Goal: Browse casually

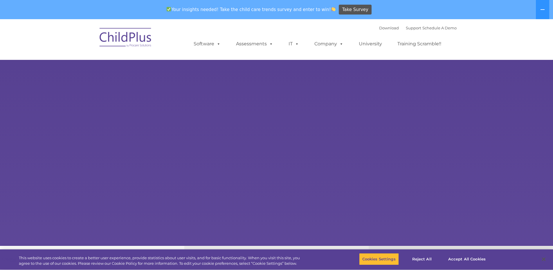
select select "MEDIUM"
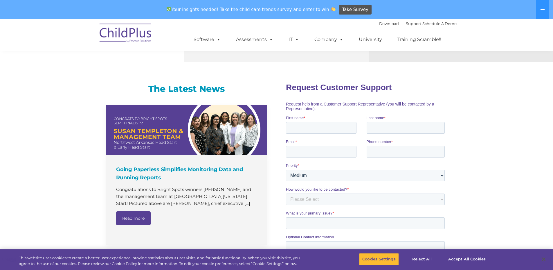
scroll to position [328, 0]
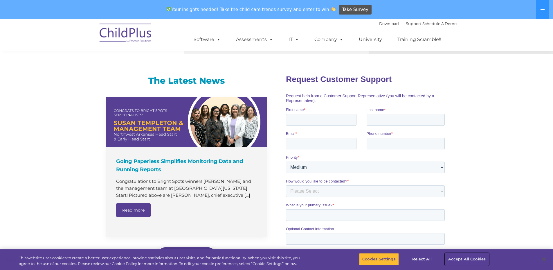
click at [466, 260] on button "Accept All Cookies" at bounding box center [467, 259] width 44 height 12
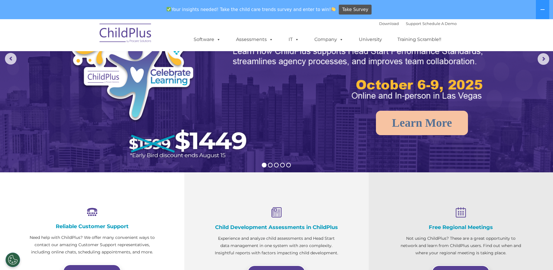
scroll to position [0, 0]
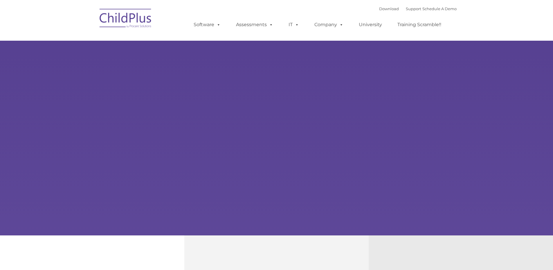
type input ""
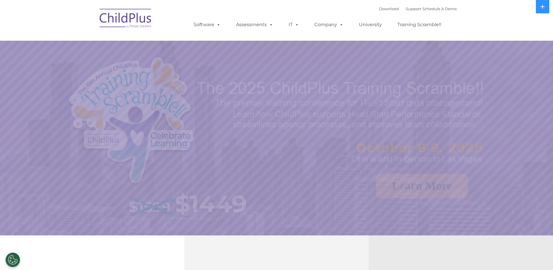
select select "MEDIUM"
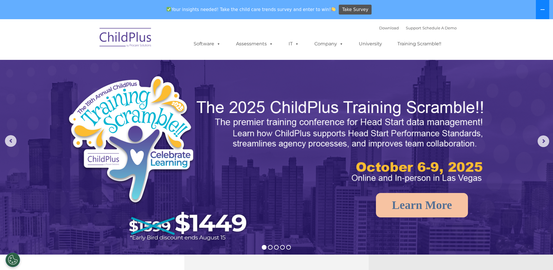
click at [547, 7] on button at bounding box center [542, 9] width 13 height 19
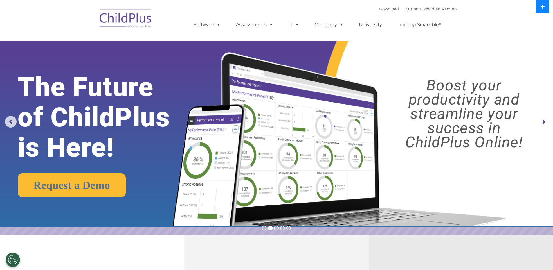
click at [547, 7] on button at bounding box center [542, 6] width 13 height 13
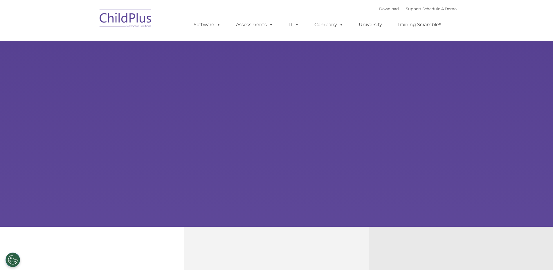
type input ""
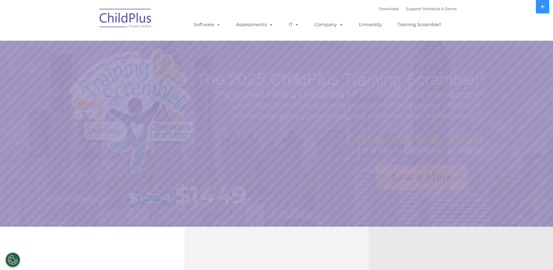
select select "MEDIUM"
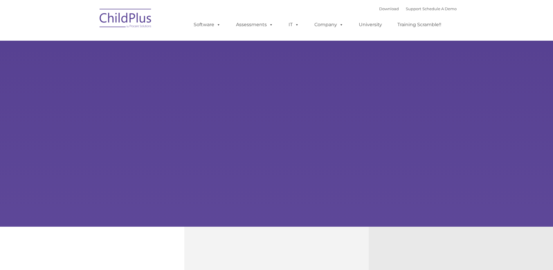
type input ""
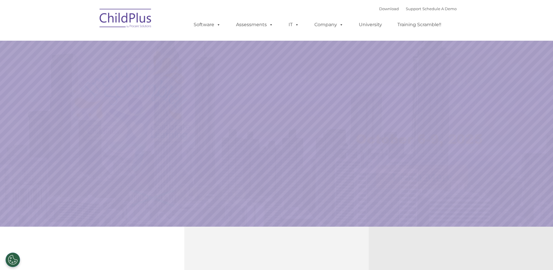
select select "MEDIUM"
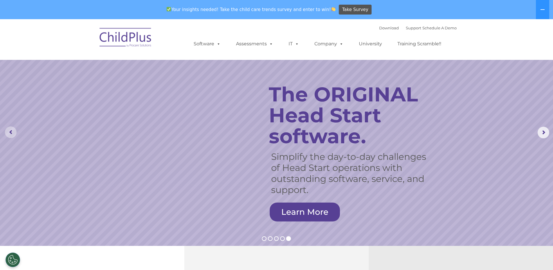
click at [8, 134] on rs-arrow at bounding box center [11, 132] width 12 height 12
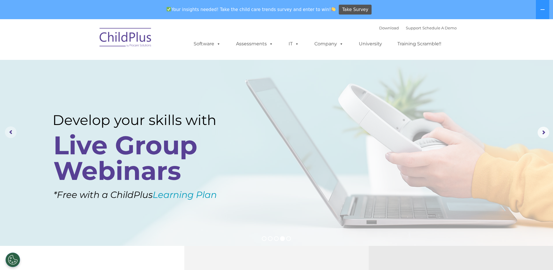
click at [8, 134] on rs-arrow at bounding box center [11, 132] width 12 height 12
